Goal: Information Seeking & Learning: Check status

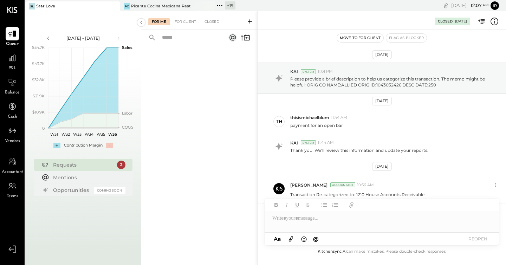
scroll to position [33, 0]
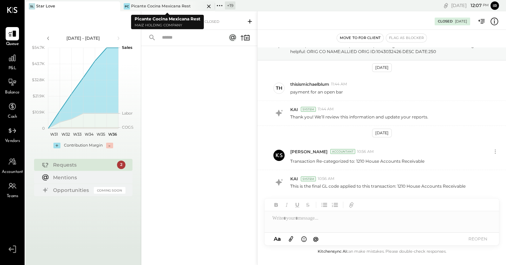
click at [209, 8] on icon at bounding box center [209, 6] width 9 height 8
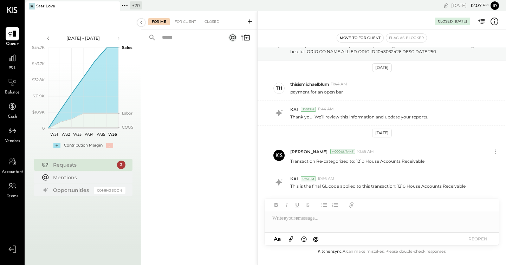
click at [127, 8] on icon at bounding box center [124, 5] width 9 height 9
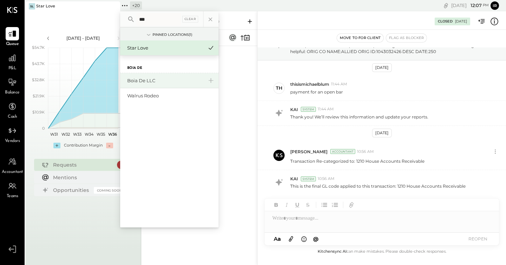
type input "***"
click at [148, 77] on div "Boia De LLC" at bounding box center [169, 80] width 98 height 15
click at [150, 80] on div "Boia De LLC" at bounding box center [165, 80] width 76 height 7
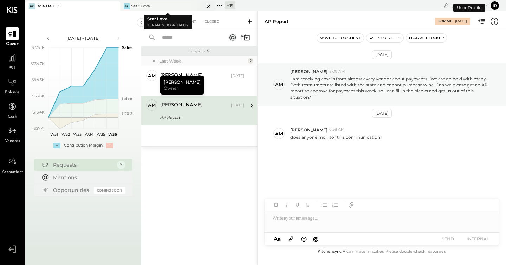
click at [210, 6] on icon at bounding box center [209, 6] width 9 height 8
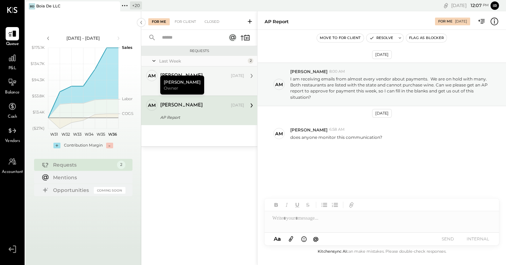
click at [203, 88] on div "Walrus Rodeo access" at bounding box center [201, 87] width 82 height 7
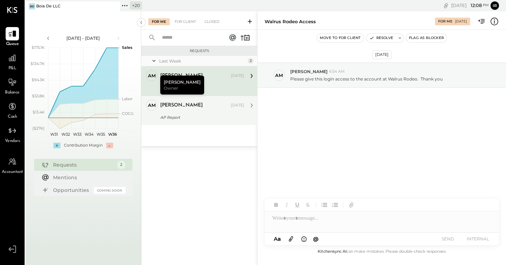
click at [198, 118] on div "AP Report" at bounding box center [201, 117] width 82 height 7
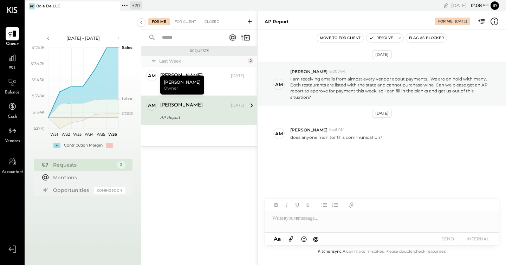
click at [307, 222] on div at bounding box center [382, 218] width 235 height 14
type input "*"
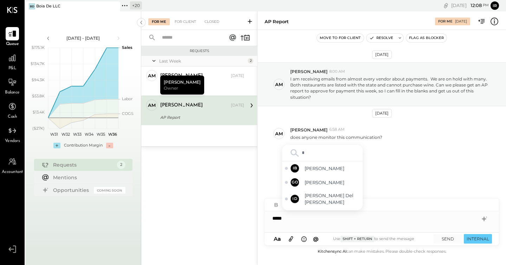
type input "**"
click at [322, 190] on span "[PERSON_NAME]" at bounding box center [332, 187] width 55 height 7
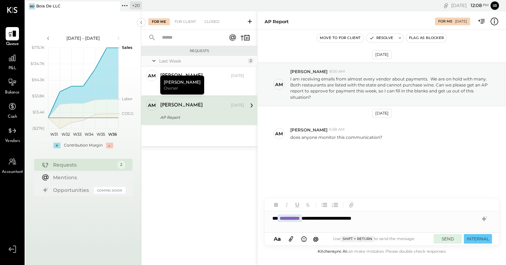
click at [449, 240] on button "SEND" at bounding box center [448, 238] width 28 height 9
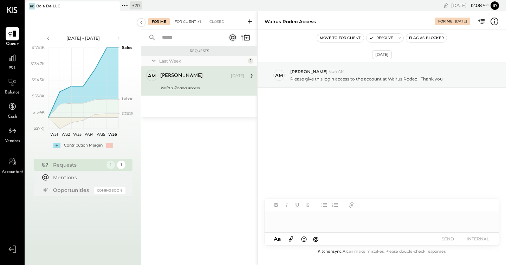
click at [185, 23] on div "For Client +1" at bounding box center [187, 21] width 33 height 7
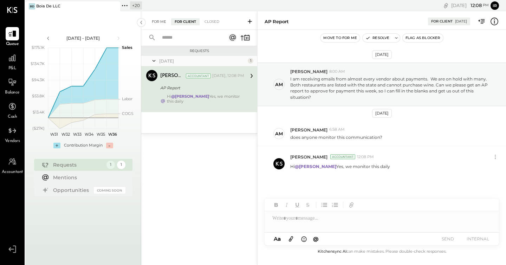
click at [161, 23] on div "For Me" at bounding box center [158, 21] width 21 height 7
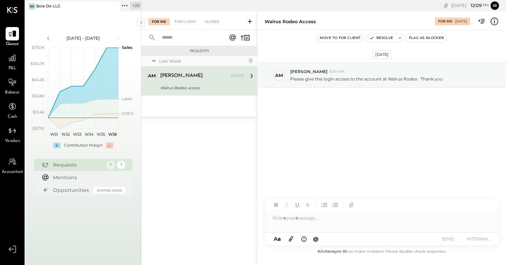
click at [215, 82] on div "[PERSON_NAME] [DATE] Walrus Rodeo access Please give this login access to the a…" at bounding box center [202, 81] width 84 height 22
click at [128, 6] on icon at bounding box center [124, 5] width 9 height 9
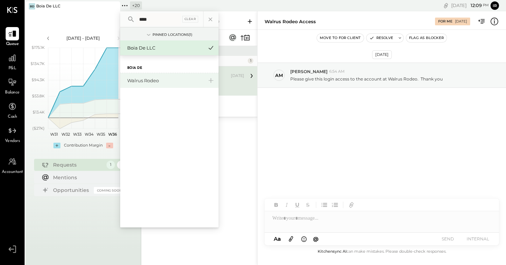
type input "****"
click at [159, 83] on div "Walrus Rodeo" at bounding box center [165, 80] width 76 height 7
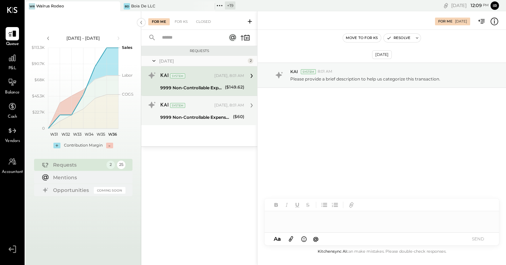
click at [211, 120] on div "9999 Non-Controllable Expenses:Other Income and Expenses:To Be Classified P&L" at bounding box center [195, 117] width 71 height 7
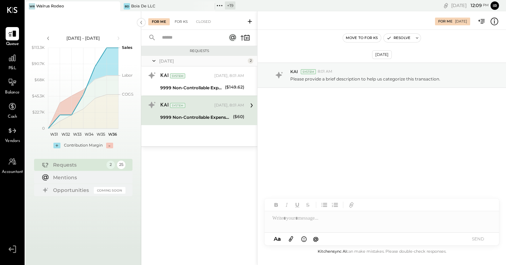
click at [180, 23] on div "For KS" at bounding box center [181, 21] width 20 height 7
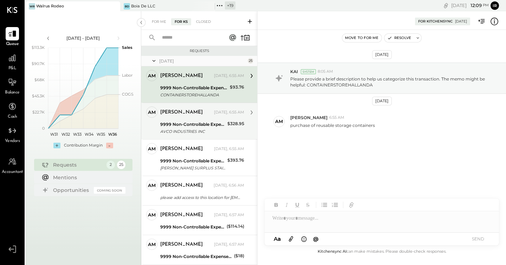
click at [196, 126] on div "9999 Non-Controllable Expenses:Other Income and Expenses:To Be Classified P&L" at bounding box center [192, 124] width 65 height 7
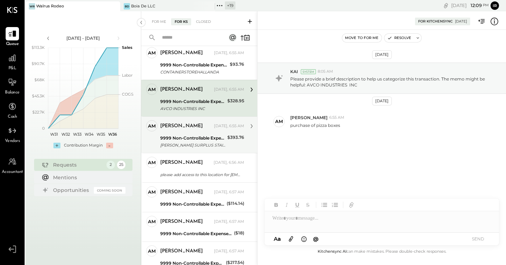
click at [194, 130] on div "[PERSON_NAME] [DATE], 6:55 AM" at bounding box center [202, 126] width 84 height 10
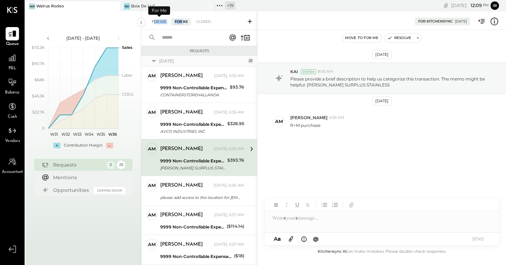
drag, startPoint x: 183, startPoint y: 22, endPoint x: 158, endPoint y: 24, distance: 25.0
click at [158, 24] on div "For Me For KS Closed" at bounding box center [181, 21] width 66 height 7
click at [161, 24] on div "For Me" at bounding box center [158, 21] width 21 height 7
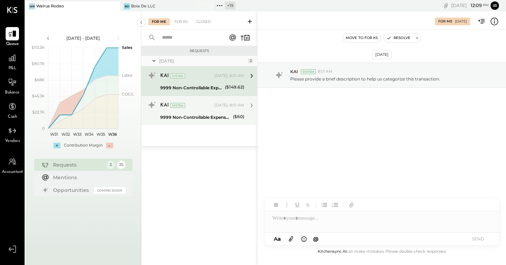
click at [194, 105] on div "KAI System" at bounding box center [186, 105] width 53 height 7
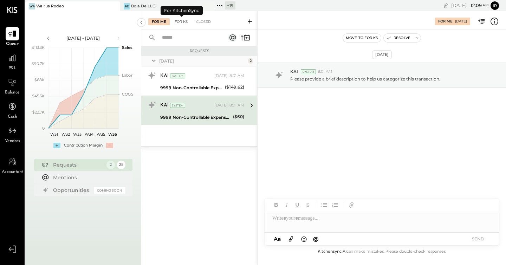
click at [180, 20] on div "For KS" at bounding box center [181, 21] width 20 height 7
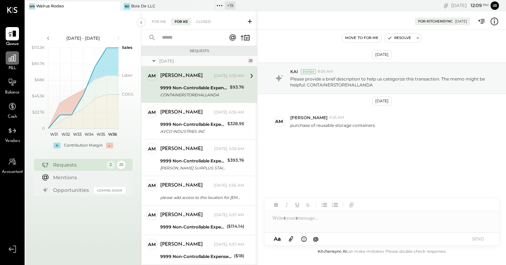
click at [12, 59] on icon at bounding box center [12, 58] width 7 height 7
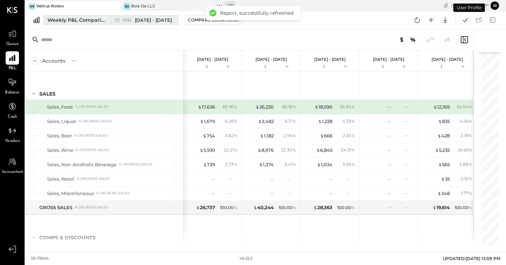
click at [75, 19] on div "Weekly P&L Comparison" at bounding box center [76, 20] width 59 height 7
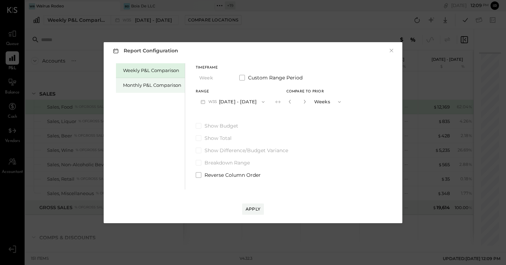
click at [144, 85] on div "Monthly P&L Comparison" at bounding box center [152, 85] width 58 height 7
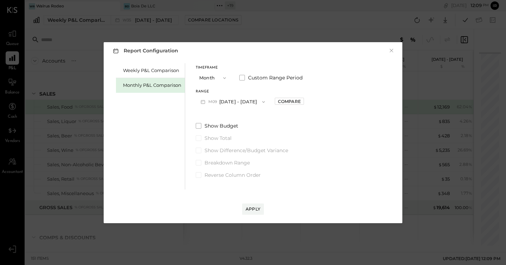
click at [250, 100] on button "M09 [DATE] - [DATE]" at bounding box center [233, 101] width 74 height 13
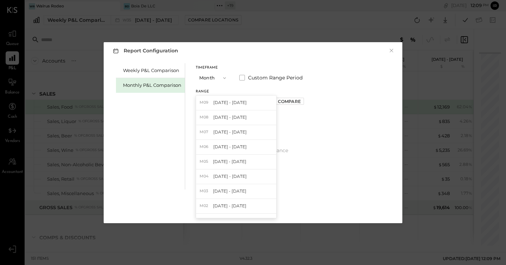
click at [349, 132] on div "Weekly P&L Comparison Monthly P&L Comparison Timeframe Month Custom Range Perio…" at bounding box center [253, 126] width 285 height 128
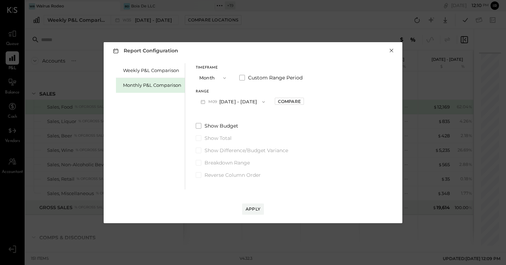
click at [391, 52] on button "×" at bounding box center [392, 50] width 6 height 7
